Goal: Transaction & Acquisition: Purchase product/service

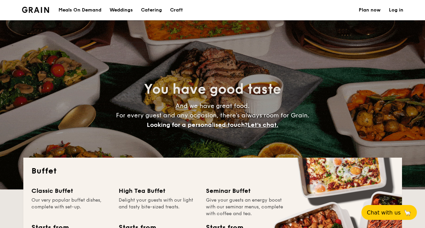
select select
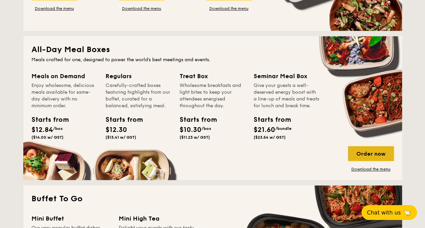
click at [368, 152] on div "Order now" at bounding box center [371, 153] width 46 height 15
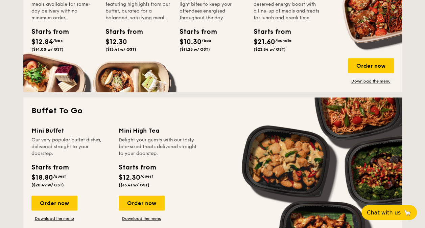
scroll to position [372, 0]
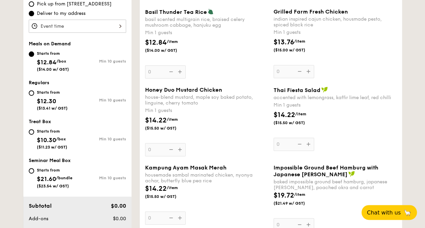
scroll to position [103, 0]
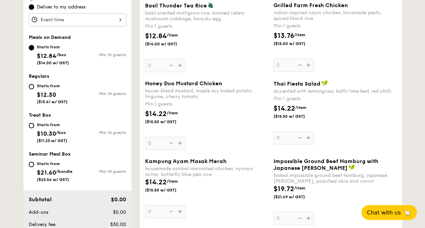
click at [41, 128] on div "Starts from $10.30 /box ($11.23 w/ GST)" at bounding box center [52, 132] width 30 height 22
click at [34, 128] on input "Starts from $10.30 /box ($11.23 w/ GST) Min 10 guests" at bounding box center [31, 125] width 5 height 5
radio input "true"
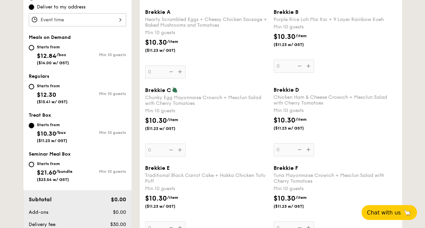
scroll to position [230, 0]
click at [308, 66] on div "Brekkie B Purple Rice Loh Mai Kai + 9 Layer Rainbow Kueh Min 10 guests $10.30 /…" at bounding box center [334, 41] width 123 height 64
click at [308, 66] on input "0" at bounding box center [293, 65] width 41 height 13
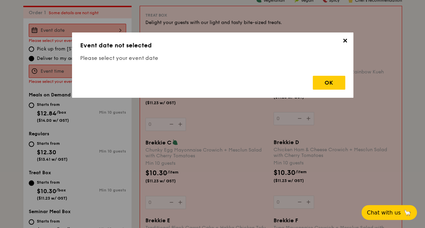
scroll to position [180, 0]
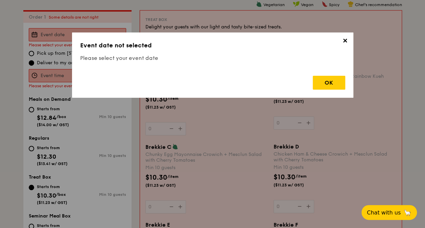
click at [345, 45] on span "✕" at bounding box center [344, 41] width 9 height 9
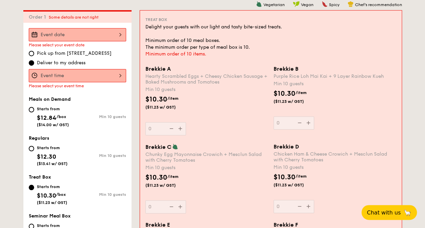
click at [71, 74] on div at bounding box center [77, 75] width 97 height 13
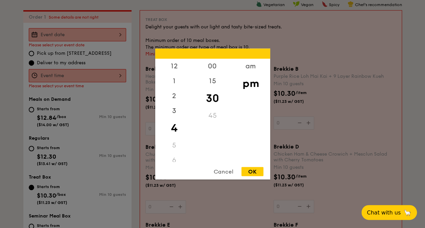
drag, startPoint x: 116, startPoint y: 87, endPoint x: 89, endPoint y: 88, distance: 26.7
click at [116, 87] on div at bounding box center [212, 114] width 425 height 228
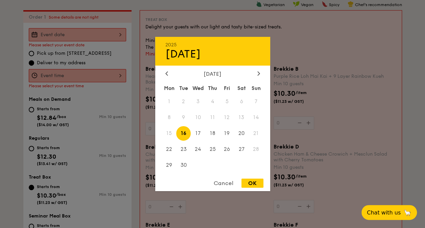
click at [102, 32] on div "2025 Sep [DATE] Tue Wed Thu Fri Sat Sun 1 2 3 4 5 6 7 8 9 10 11 12 13 14 15 16 …" at bounding box center [77, 34] width 97 height 13
click at [258, 71] on icon at bounding box center [258, 73] width 3 height 4
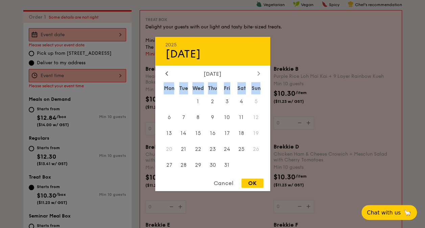
click at [258, 71] on icon at bounding box center [258, 73] width 3 height 4
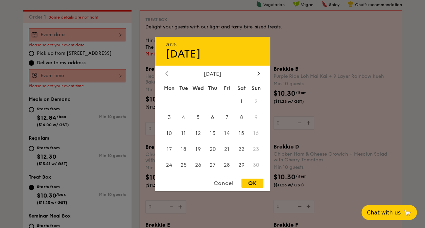
click at [167, 72] on icon at bounding box center [166, 73] width 3 height 4
click at [216, 148] on span "23" at bounding box center [212, 149] width 15 height 15
click at [259, 186] on div "OK" at bounding box center [252, 182] width 22 height 9
type input "[DATE]"
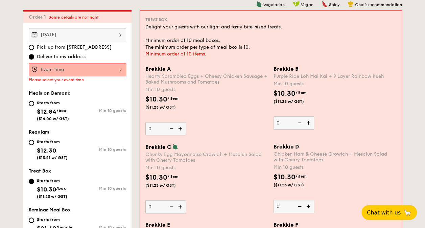
click at [80, 69] on div at bounding box center [77, 69] width 97 height 13
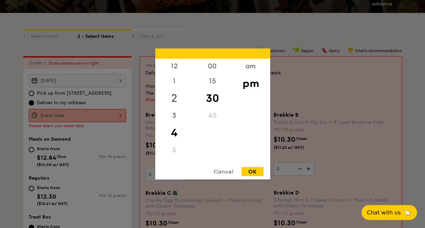
scroll to position [147, 0]
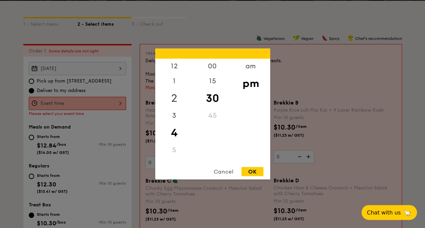
drag, startPoint x: 176, startPoint y: 98, endPoint x: 174, endPoint y: 101, distance: 4.1
click at [174, 101] on div "2" at bounding box center [174, 98] width 38 height 20
click at [176, 145] on div "12 1 2 3 4 5 6 7 8 9 10 11" at bounding box center [174, 110] width 38 height 103
click at [176, 147] on div "10" at bounding box center [174, 152] width 38 height 15
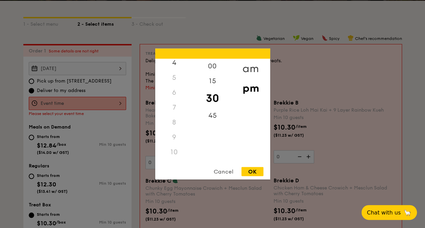
click at [249, 67] on div "am" at bounding box center [250, 69] width 38 height 20
click at [177, 155] on div "10" at bounding box center [174, 155] width 38 height 20
click at [216, 67] on div "00" at bounding box center [212, 69] width 38 height 20
click at [176, 137] on div "9" at bounding box center [174, 140] width 38 height 20
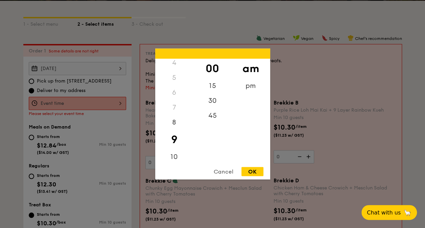
click at [260, 171] on div "OK" at bounding box center [252, 171] width 22 height 9
type input "9:00AM"
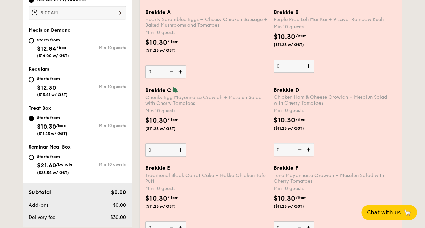
scroll to position [248, 0]
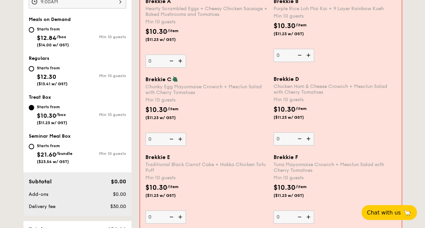
click at [311, 140] on img at bounding box center [309, 138] width 10 height 13
click at [311, 140] on input "0" at bounding box center [293, 138] width 41 height 13
type input "10"
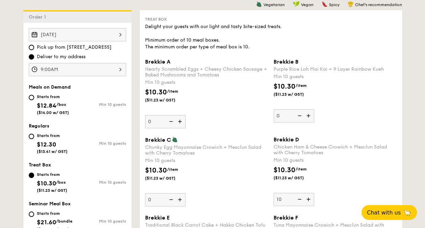
scroll to position [282, 0]
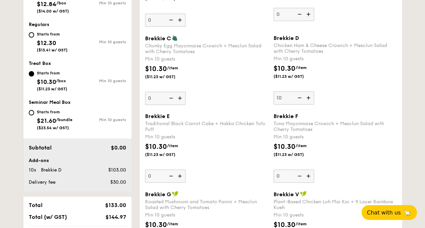
click at [309, 175] on img at bounding box center [309, 175] width 10 height 13
click at [309, 175] on input "0" at bounding box center [293, 175] width 41 height 13
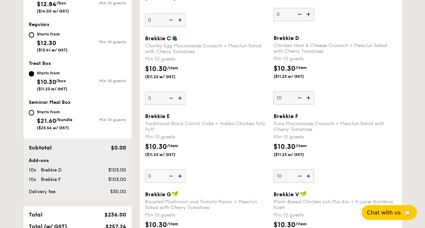
click at [309, 175] on img at bounding box center [309, 175] width 10 height 13
click at [309, 175] on input "10" at bounding box center [293, 175] width 41 height 13
click at [309, 175] on img at bounding box center [309, 175] width 10 height 13
click at [309, 175] on input "11" at bounding box center [293, 175] width 41 height 13
click at [309, 175] on img at bounding box center [309, 175] width 10 height 13
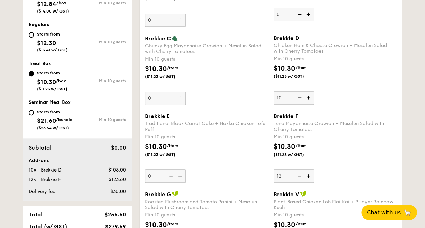
click at [309, 175] on input "12" at bounding box center [293, 175] width 41 height 13
click at [309, 175] on img at bounding box center [309, 175] width 10 height 13
click at [309, 175] on input "13" at bounding box center [293, 175] width 41 height 13
click at [309, 175] on img at bounding box center [309, 175] width 10 height 13
click at [309, 175] on input "14" at bounding box center [293, 175] width 41 height 13
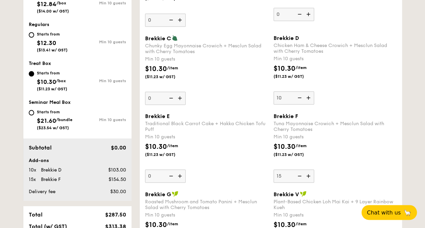
click at [309, 175] on img at bounding box center [309, 175] width 10 height 13
click at [309, 175] on input "15" at bounding box center [293, 175] width 41 height 13
click at [309, 175] on img at bounding box center [309, 175] width 10 height 13
click at [309, 175] on input "16" at bounding box center [293, 175] width 41 height 13
click at [309, 175] on img at bounding box center [309, 175] width 10 height 13
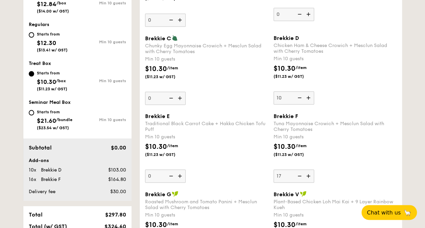
click at [309, 175] on input "17" at bounding box center [293, 175] width 41 height 13
click at [309, 175] on img at bounding box center [309, 175] width 10 height 13
click at [309, 175] on input "18" at bounding box center [293, 175] width 41 height 13
click at [309, 175] on img at bounding box center [309, 175] width 10 height 13
click at [309, 175] on input "19" at bounding box center [293, 175] width 41 height 13
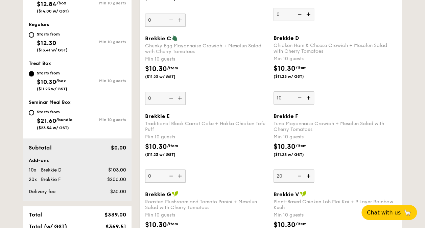
click at [309, 175] on img at bounding box center [309, 175] width 10 height 13
click at [309, 175] on input "20" at bounding box center [293, 175] width 41 height 13
click at [301, 173] on img at bounding box center [298, 175] width 10 height 13
click at [301, 173] on input "21" at bounding box center [293, 175] width 41 height 13
click at [301, 173] on img at bounding box center [298, 175] width 10 height 13
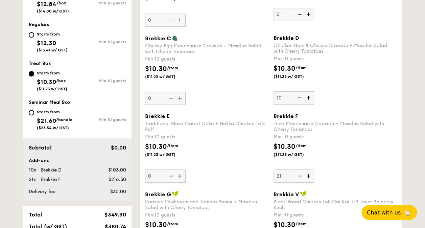
click at [301, 173] on input "21" at bounding box center [293, 175] width 41 height 13
click at [301, 173] on img at bounding box center [298, 175] width 10 height 13
click at [301, 173] on input "21" at bounding box center [293, 175] width 41 height 13
click at [299, 175] on img at bounding box center [298, 175] width 10 height 13
click at [299, 175] on input "21" at bounding box center [293, 175] width 41 height 13
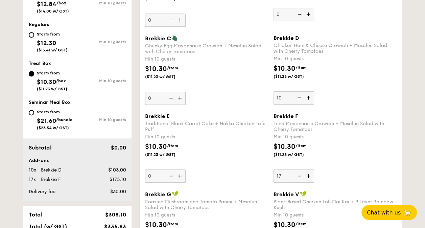
click at [299, 175] on img at bounding box center [298, 175] width 10 height 13
click at [299, 175] on input "17" at bounding box center [293, 175] width 41 height 13
click at [299, 175] on img at bounding box center [298, 175] width 10 height 13
click at [299, 175] on input "16" at bounding box center [293, 175] width 41 height 13
click at [309, 175] on img at bounding box center [309, 175] width 10 height 13
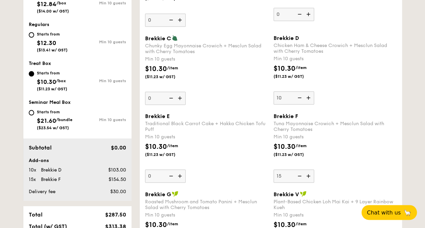
click at [309, 175] on input "15" at bounding box center [293, 175] width 41 height 13
click at [309, 175] on img at bounding box center [309, 175] width 10 height 13
click at [309, 175] on input "16" at bounding box center [293, 175] width 41 height 13
click at [309, 175] on img at bounding box center [309, 175] width 10 height 13
click at [309, 175] on input "17" at bounding box center [293, 175] width 41 height 13
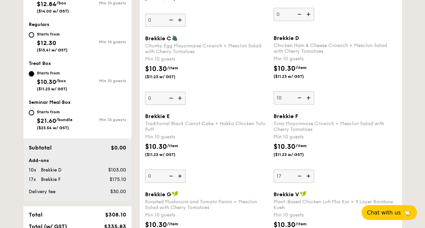
type input "18"
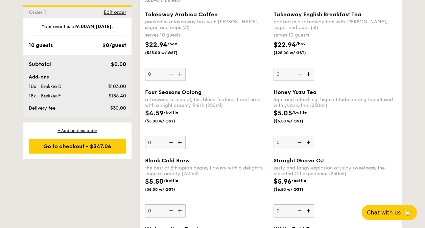
scroll to position [1092, 0]
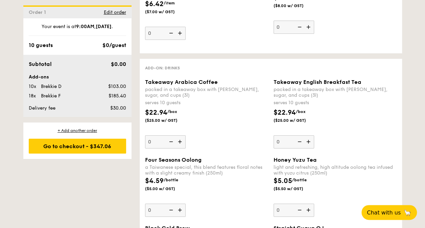
click at [307, 138] on img at bounding box center [309, 141] width 10 height 13
click at [307, 138] on input "0" at bounding box center [293, 141] width 41 height 13
type input "1"
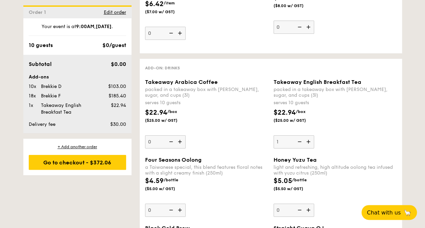
click at [180, 140] on img at bounding box center [180, 141] width 10 height 13
click at [180, 140] on input "0" at bounding box center [165, 141] width 41 height 13
type input "1"
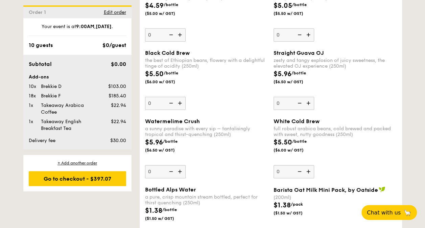
scroll to position [1261, 0]
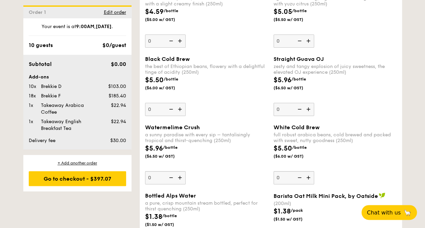
click at [47, 145] on div "Subtotal $0.00 Add-ons 10x Brekkie D $103.00 18x Brekkie F $185.40 1x Takeaway …" at bounding box center [77, 102] width 108 height 95
click at [49, 141] on span "Delivery fee" at bounding box center [42, 140] width 27 height 6
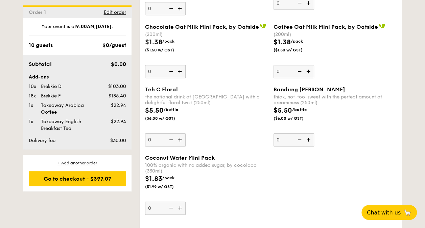
scroll to position [1498, 0]
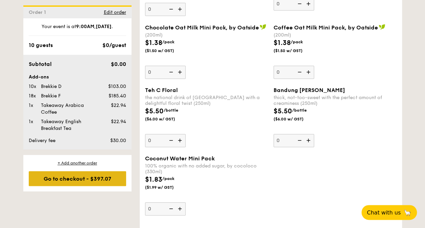
click at [107, 176] on div "Go to checkout - $397.07" at bounding box center [77, 178] width 97 height 15
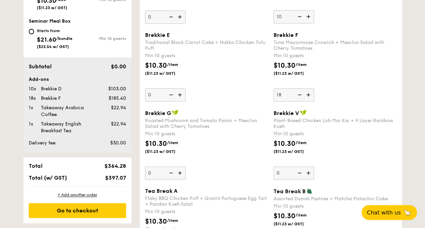
scroll to position [372, 0]
